Goal: Information Seeking & Learning: Check status

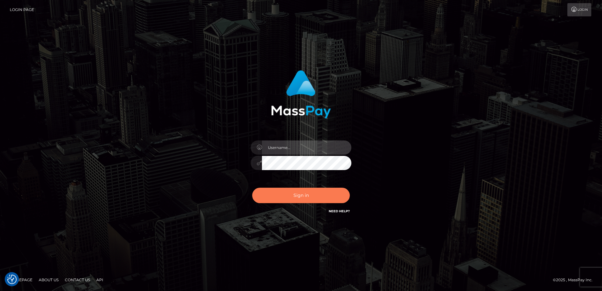
type input "[PERSON_NAME]"
click at [314, 193] on button "Sign in" at bounding box center [301, 195] width 98 height 15
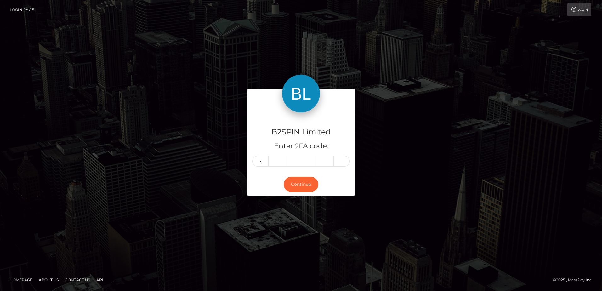
type input "1"
type input "4"
type input "0"
type input "1"
type input "6"
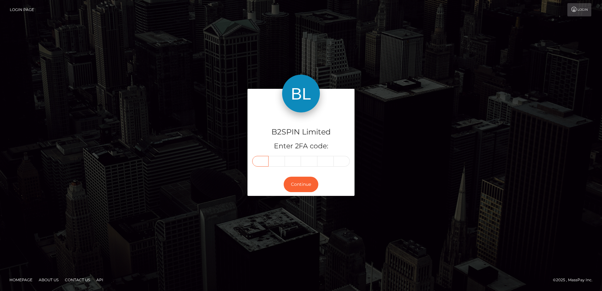
type input "1"
type input "2"
type input "4"
type input "0"
type input "1"
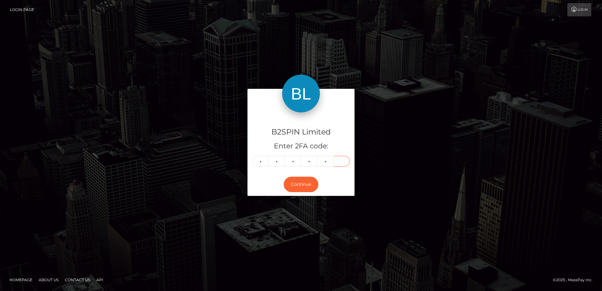
type input "6"
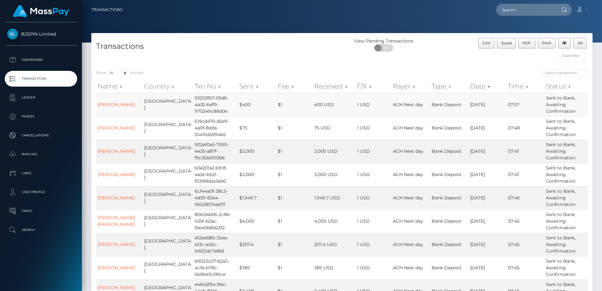
click at [208, 115] on td "93012857-59d6-4a30-bdf9-970249c88d0e" at bounding box center [215, 104] width 45 height 23
click at [206, 109] on td "93012857-59d6-4a30-bdf9-970249c88d0e" at bounding box center [215, 104] width 45 height 23
click at [211, 107] on td "93012857-59d6-4a30-bdf9-970249c88d0e" at bounding box center [215, 104] width 45 height 23
drag, startPoint x: 184, startPoint y: 98, endPoint x: 216, endPoint y: 112, distance: 34.4
click at [216, 112] on td "93012857-59d6-4a30-bdf9-970249c88d0e" at bounding box center [215, 104] width 45 height 23
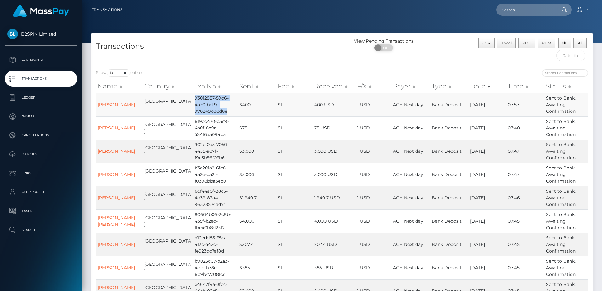
drag, startPoint x: 216, startPoint y: 112, endPoint x: 184, endPoint y: 102, distance: 33.0
click at [193, 102] on td "93012857-59d6-4a30-bdf9-970249c88d0e" at bounding box center [215, 104] width 45 height 23
drag, startPoint x: 183, startPoint y: 96, endPoint x: 217, endPoint y: 112, distance: 37.8
click at [217, 112] on td "93012857-59d6-4a30-bdf9-970249c88d0e" at bounding box center [215, 104] width 45 height 23
copy td "93012857-59d6-4a30-bdf9-970249c88d0e"
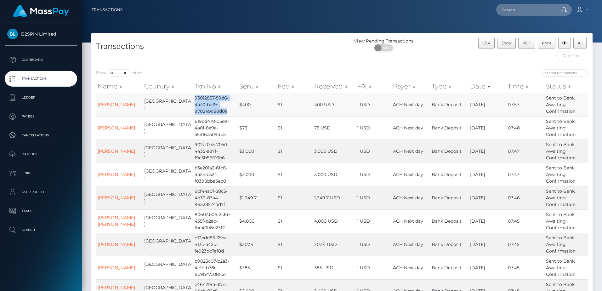
click at [193, 107] on td "93012857-59d6-4a30-bdf9-970249c88d0e" at bounding box center [215, 104] width 45 height 23
click at [194, 110] on td "93012857-59d6-4a30-bdf9-970249c88d0e" at bounding box center [215, 104] width 45 height 23
drag, startPoint x: 216, startPoint y: 111, endPoint x: 181, endPoint y: 96, distance: 38.4
click at [181, 96] on tr "DIANA LYNN OWEN United States 93012857-59d6-4a30-bdf9-970249c88d0e $400 $1 400 …" at bounding box center [342, 104] width 492 height 23
drag, startPoint x: 181, startPoint y: 96, endPoint x: 215, endPoint y: 109, distance: 36.2
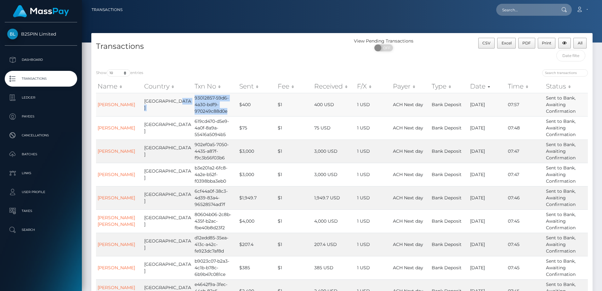
click at [215, 109] on td "93012857-59d6-4a30-bdf9-970249c88d0e" at bounding box center [215, 104] width 45 height 23
drag, startPoint x: 216, startPoint y: 112, endPoint x: 184, endPoint y: 97, distance: 35.1
click at [193, 97] on td "93012857-59d6-4a30-bdf9-970249c88d0e" at bounding box center [215, 104] width 45 height 23
drag, startPoint x: 184, startPoint y: 97, endPoint x: 210, endPoint y: 107, distance: 27.4
click at [210, 107] on td "93012857-59d6-4a30-bdf9-970249c88d0e" at bounding box center [215, 104] width 45 height 23
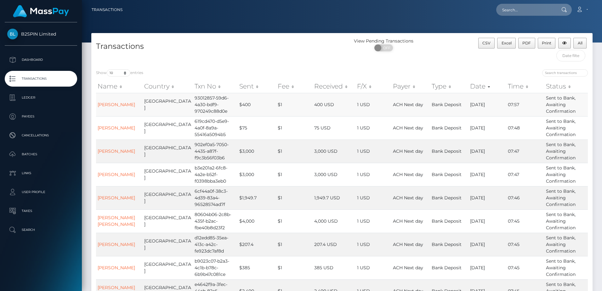
click at [211, 105] on td "93012857-59d6-4a30-bdf9-970249c88d0e" at bounding box center [215, 104] width 45 height 23
click at [511, 45] on span "Excel" at bounding box center [507, 43] width 10 height 5
drag, startPoint x: 252, startPoint y: 59, endPoint x: 177, endPoint y: 12, distance: 88.3
click at [252, 59] on div "Transactions" at bounding box center [216, 51] width 251 height 27
click at [525, 13] on input "text" at bounding box center [526, 10] width 59 height 12
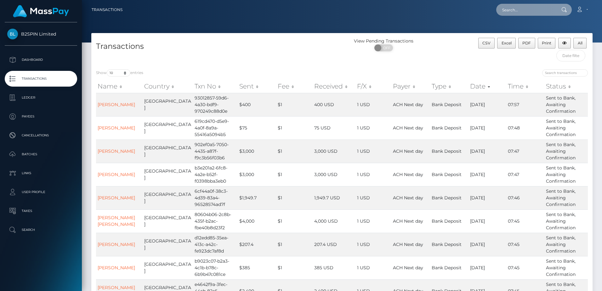
paste input "93012857-59d6-4a30-bdf9-970249c88d0e"
type input "93012857-59d6-4a30-bdf9-970249c88d0e"
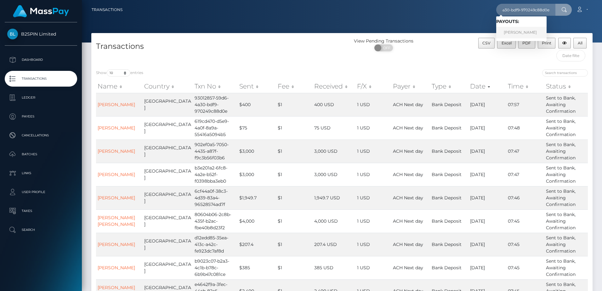
click at [524, 31] on link "DIANA LYNN OWEN" at bounding box center [522, 33] width 50 height 12
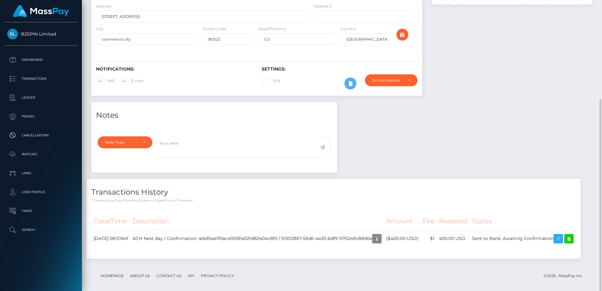
scroll to position [119, 0]
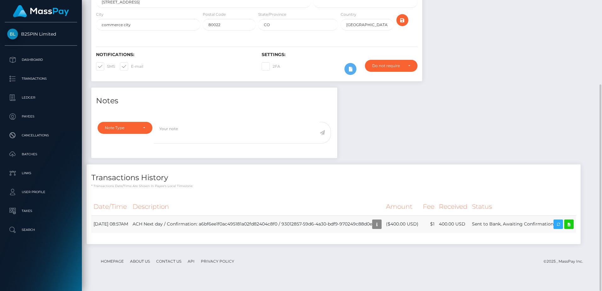
drag, startPoint x: 300, startPoint y: 225, endPoint x: 366, endPoint y: 225, distance: 66.2
click at [366, 225] on td "ACH Next day / Confirmation: a6bf6ee1f0ac495181a02fd82404c8f0 / 93012857-59d6-4…" at bounding box center [257, 224] width 254 height 17
drag, startPoint x: 366, startPoint y: 225, endPoint x: 361, endPoint y: 200, distance: 25.4
click at [362, 200] on th "Description" at bounding box center [257, 206] width 254 height 17
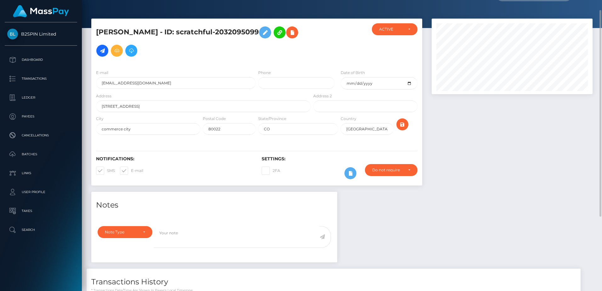
scroll to position [0, 0]
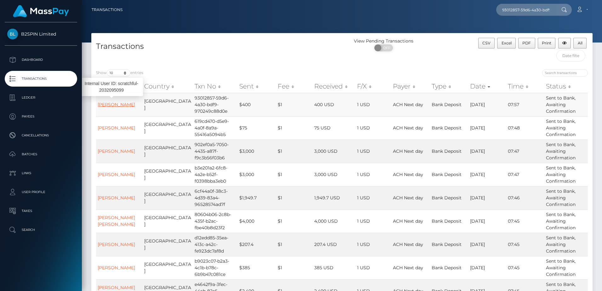
click at [112, 103] on link "[PERSON_NAME]" at bounding box center [116, 105] width 37 height 6
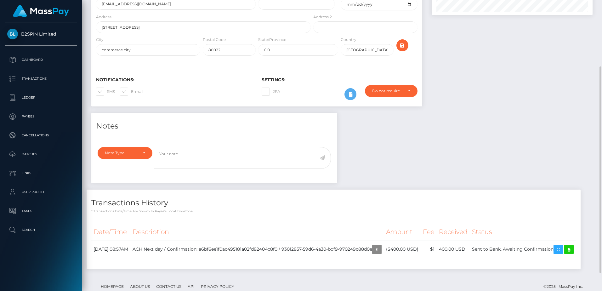
scroll to position [119, 0]
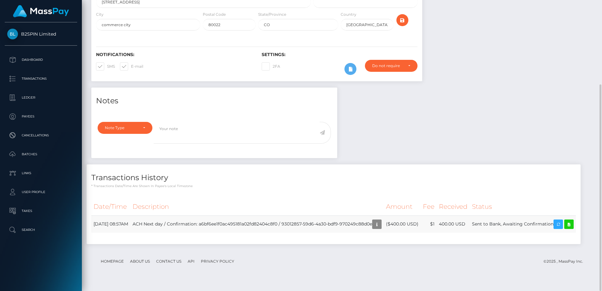
click at [371, 227] on td "ACH Next day / Confirmation: a6bf6ee1f0ac495181a02fd82404c8f0 / 93012857-59d6-4…" at bounding box center [257, 224] width 254 height 17
click at [390, 159] on div "Notes Note Type Compliance Clear Compliance General Note Type" at bounding box center [342, 169] width 511 height 163
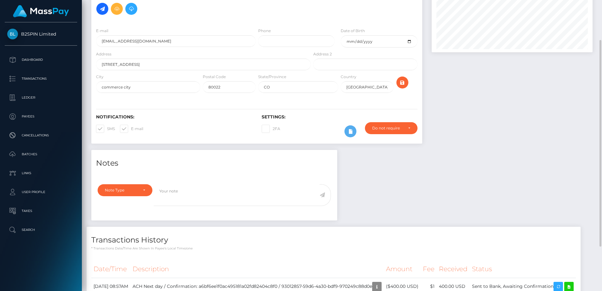
scroll to position [4, 0]
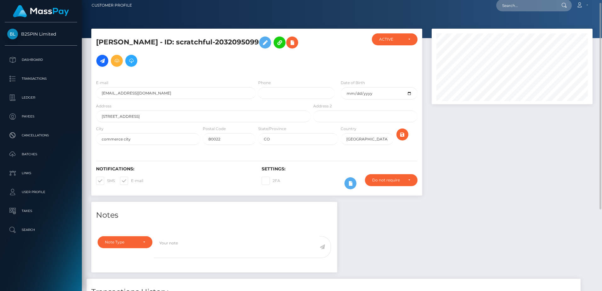
drag, startPoint x: 187, startPoint y: 43, endPoint x: 267, endPoint y: 40, distance: 79.8
click at [267, 40] on h5 "[PERSON_NAME] - ID: scratchful-2032095099" at bounding box center [201, 51] width 211 height 37
drag, startPoint x: 267, startPoint y: 40, endPoint x: 233, endPoint y: 44, distance: 34.2
click at [233, 44] on h5 "[PERSON_NAME] - ID: scratchful-2032095099" at bounding box center [201, 51] width 211 height 37
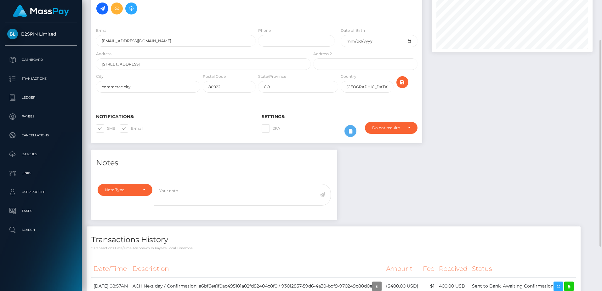
scroll to position [119, 0]
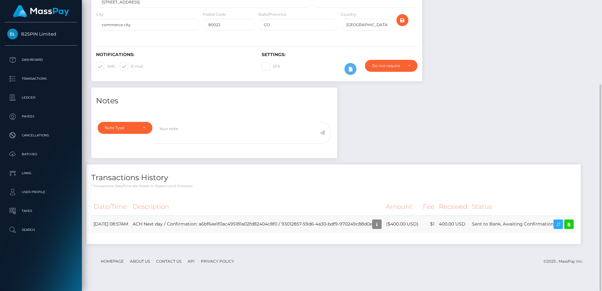
drag, startPoint x: 300, startPoint y: 225, endPoint x: 392, endPoint y: 225, distance: 92.0
click at [384, 225] on td "ACH Next day / Confirmation: a6bf6ee1f0ac495181a02fd82404c8f0 / 93012857-59d6-4…" at bounding box center [257, 224] width 254 height 17
copy td "93012857-59d6-4a30-bdf9-970249c88d0e"
